Goal: Task Accomplishment & Management: Use online tool/utility

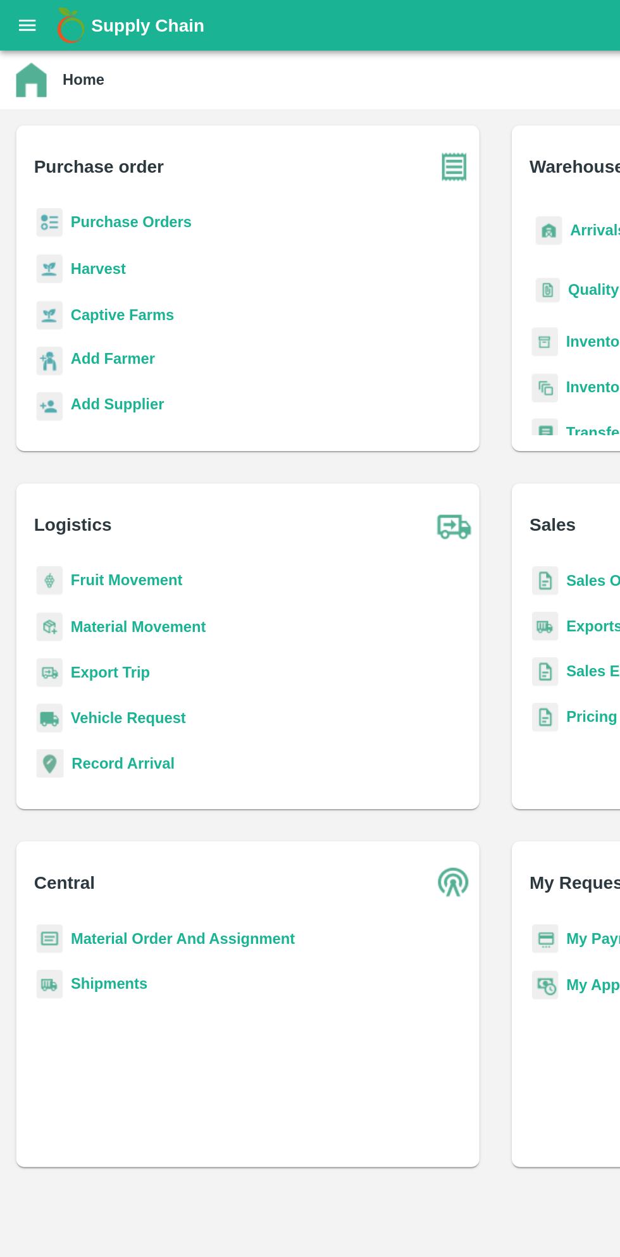
click at [16, 16] on icon "open drawer" at bounding box center [17, 15] width 11 height 7
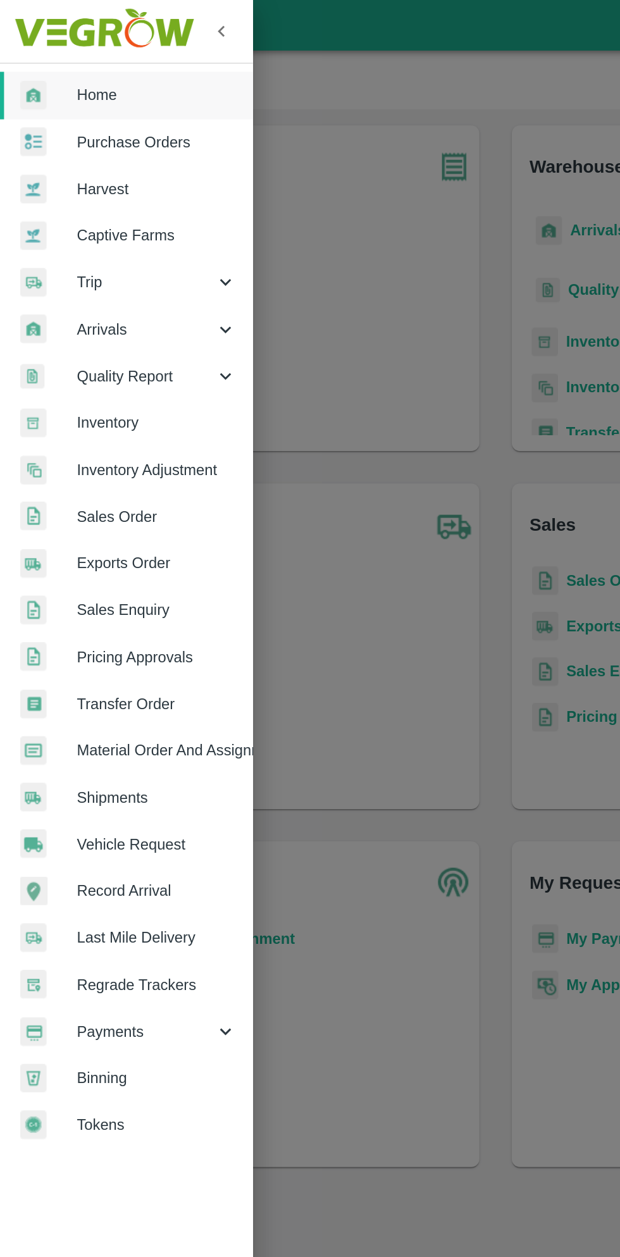
click at [263, 329] on div at bounding box center [310, 628] width 620 height 1257
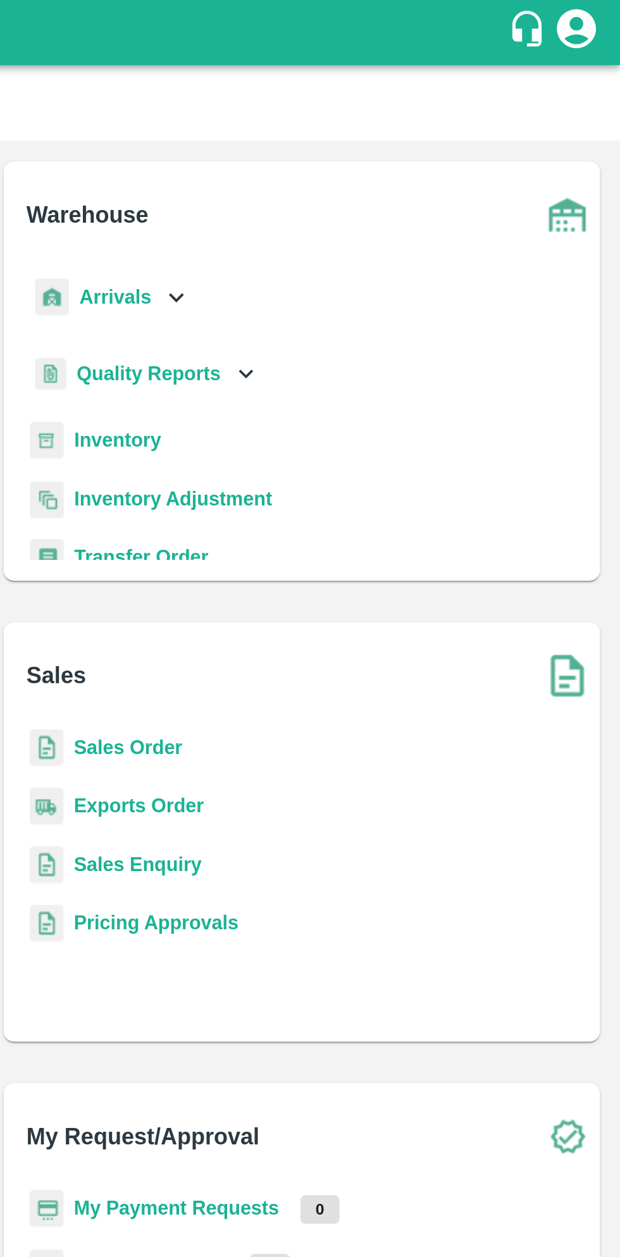
click at [570, 11] on icon "customer-support" at bounding box center [574, 13] width 19 height 19
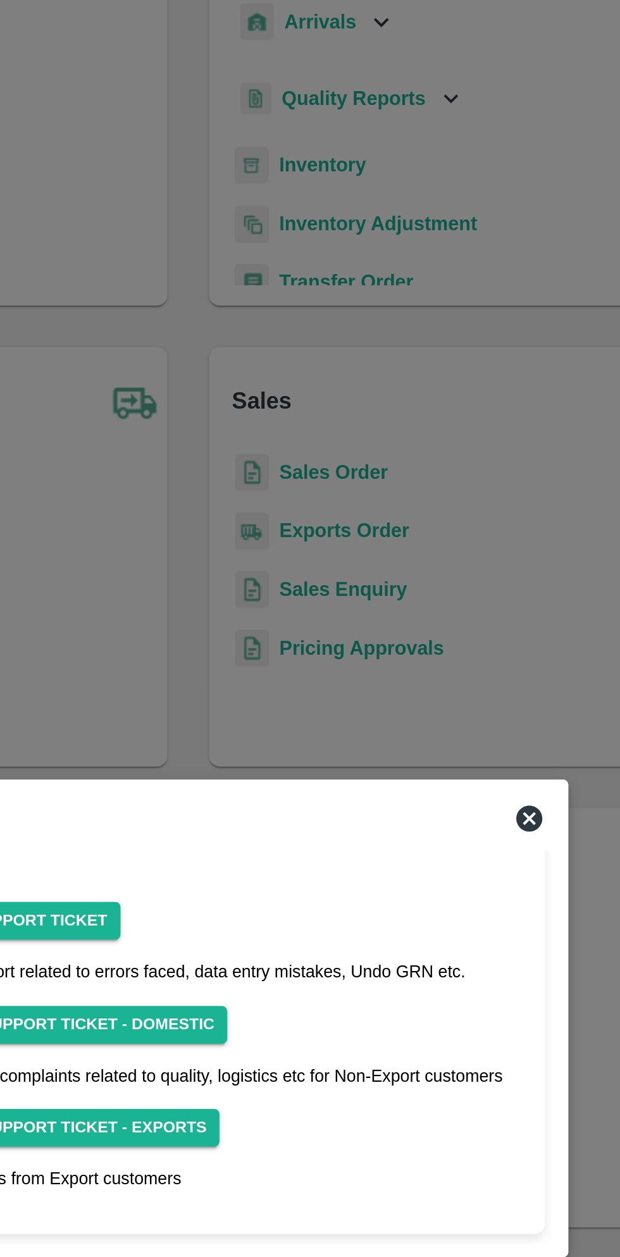
click at [480, 527] on icon at bounding box center [475, 531] width 15 height 15
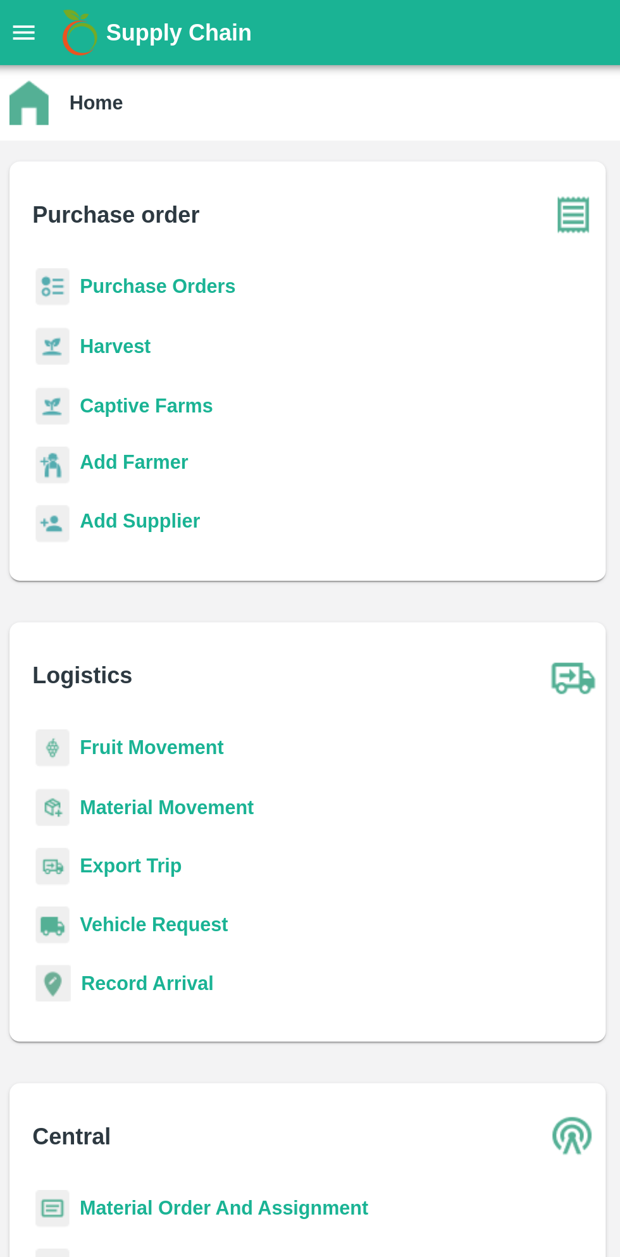
click at [99, 139] on b "Purchase Orders" at bounding box center [82, 139] width 76 height 10
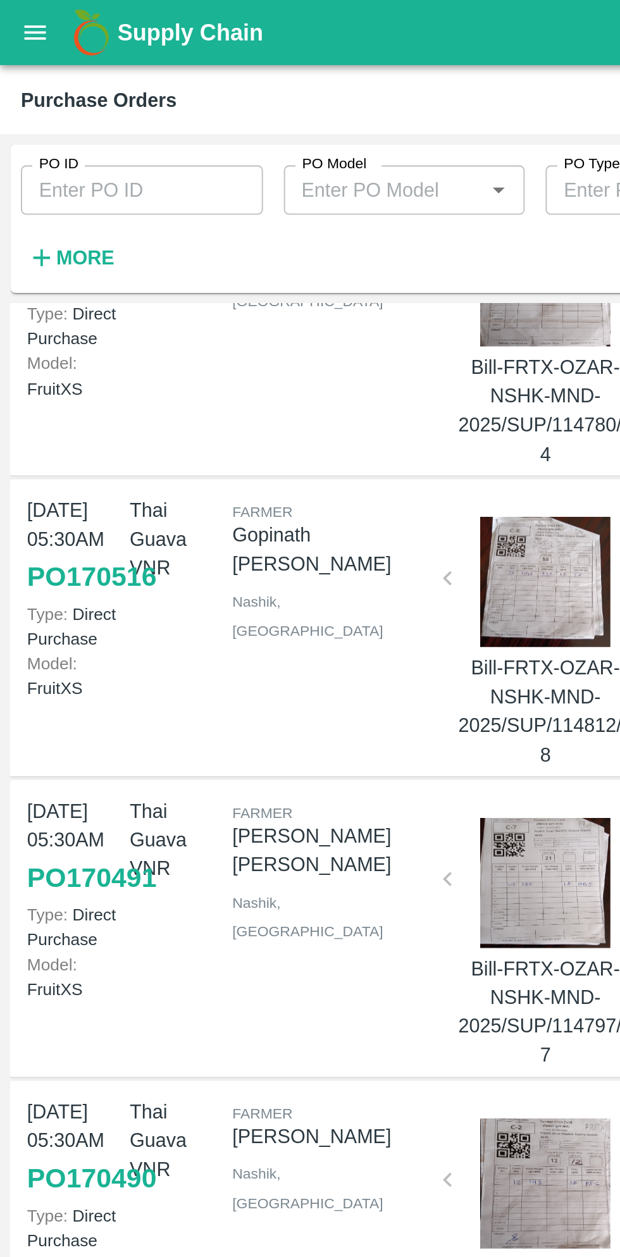
scroll to position [229, 0]
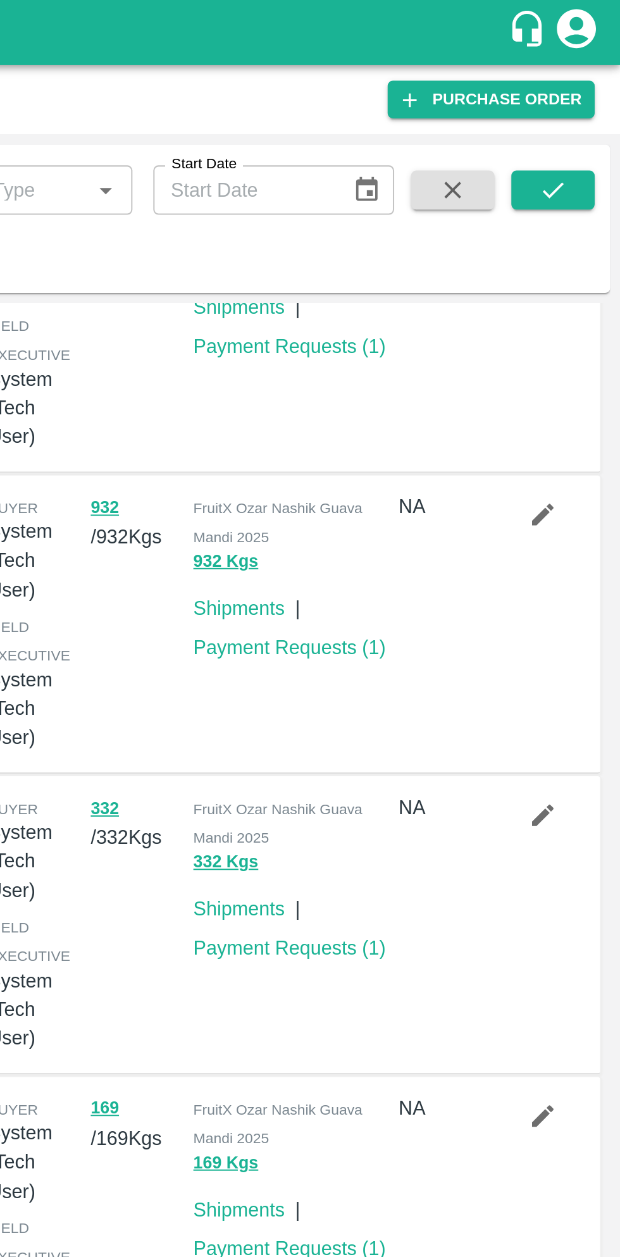
click at [452, 316] on link "Payment Requests ( 1 )" at bounding box center [460, 314] width 94 height 10
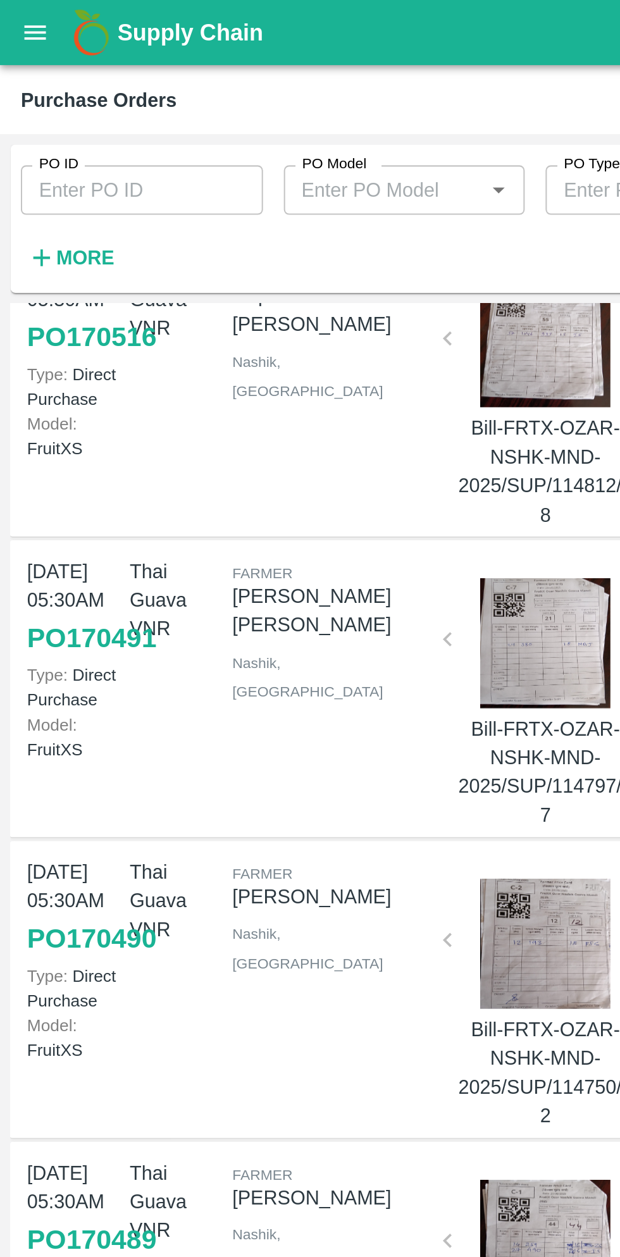
scroll to position [385, 0]
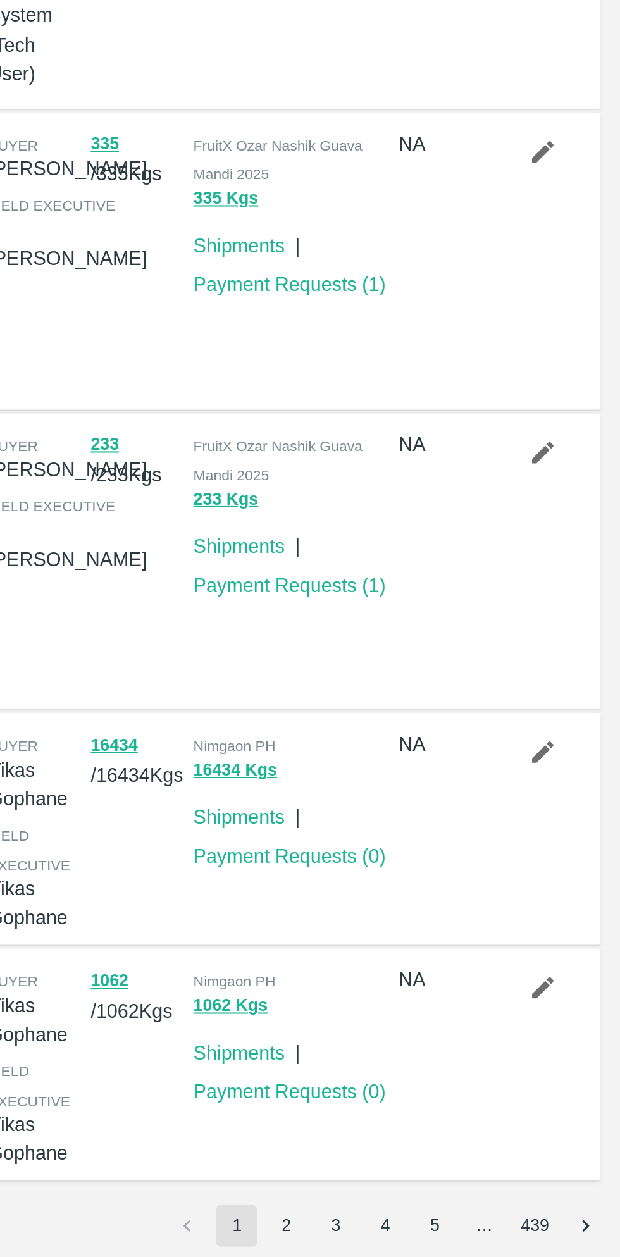
click at [471, 1172] on link "Payment Requests ( 0 )" at bounding box center [460, 1177] width 94 height 10
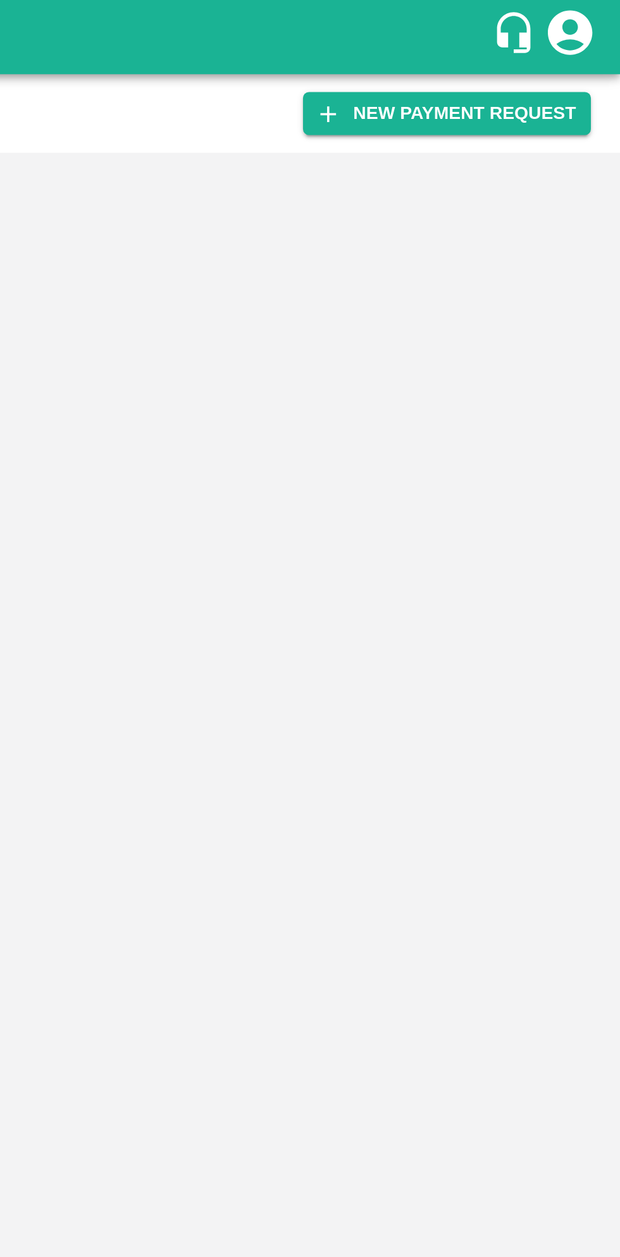
click at [573, 49] on button "New Payment Request" at bounding box center [546, 48] width 123 height 18
